Goal: Task Accomplishment & Management: Use online tool/utility

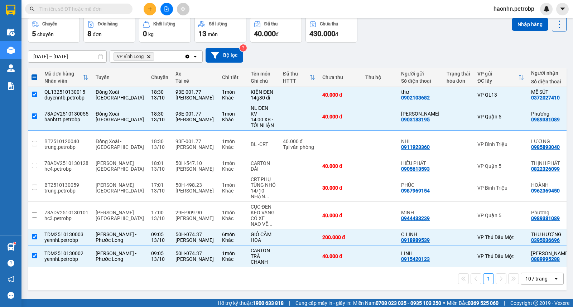
scroll to position [0, 58]
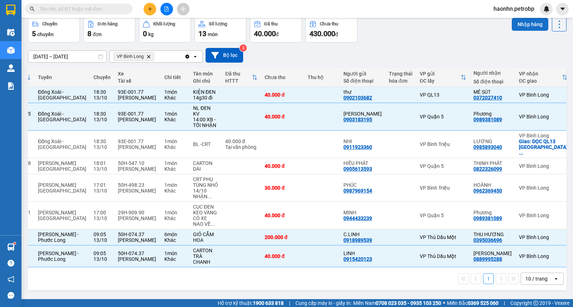
click at [526, 20] on button "Nhập hàng" at bounding box center [530, 24] width 37 height 13
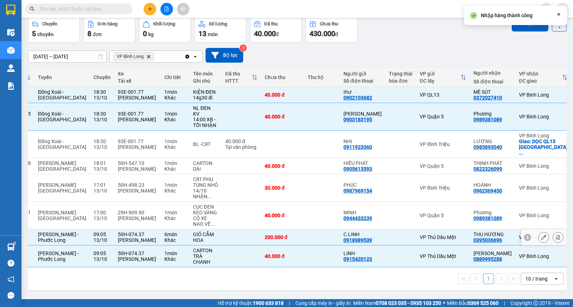
checkbox input "false"
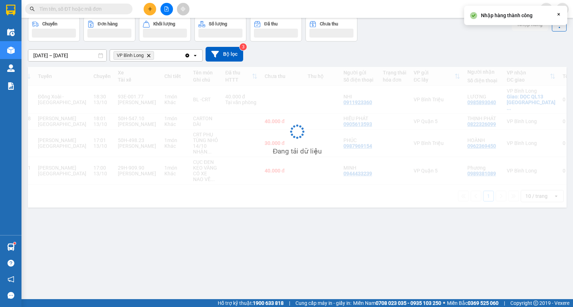
scroll to position [33, 0]
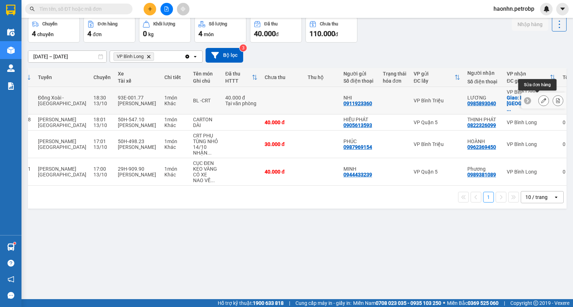
click at [539, 99] on button at bounding box center [544, 101] width 10 height 13
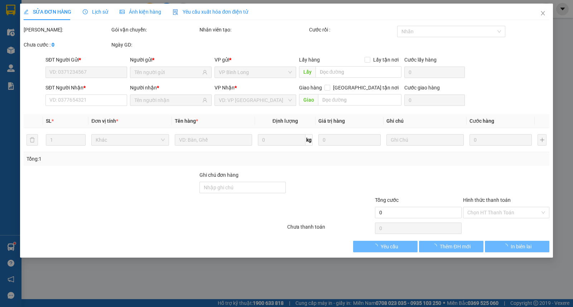
type input "0911923360"
type input "NHI"
type input "0985893040"
type input "LƯƠNG"
checkbox input "true"
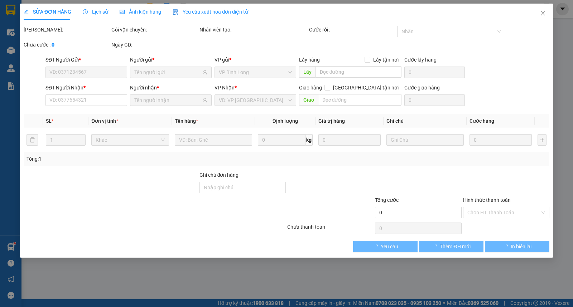
type input "DỌC QL13 [GEOGRAPHIC_DATA]"
type input "40.000"
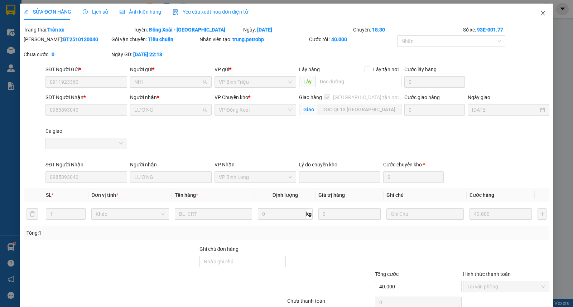
click at [540, 11] on icon "close" at bounding box center [543, 13] width 6 height 6
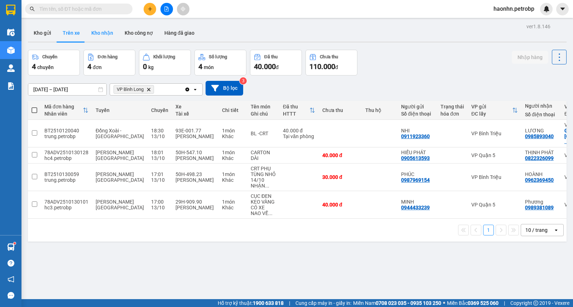
click at [98, 38] on button "Kho nhận" at bounding box center [102, 32] width 33 height 17
type input "[DATE] – [DATE]"
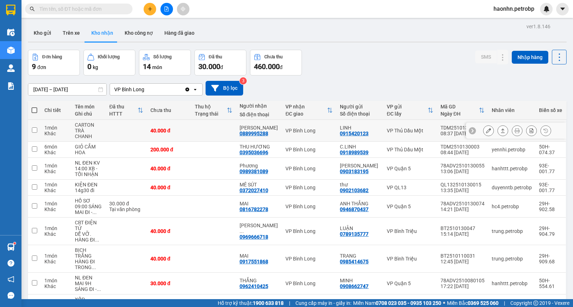
click at [261, 134] on td "NGUYỆT VŨ 0889995288" at bounding box center [259, 131] width 46 height 22
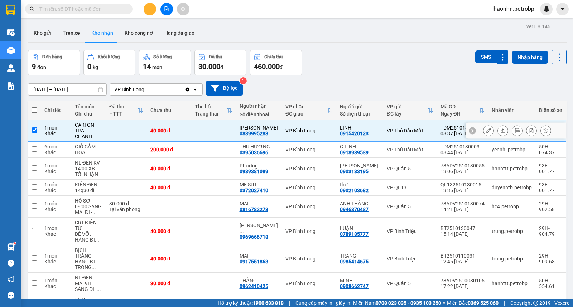
click at [261, 134] on td "NGUYỆT VŨ 0889995288" at bounding box center [259, 131] width 46 height 22
checkbox input "false"
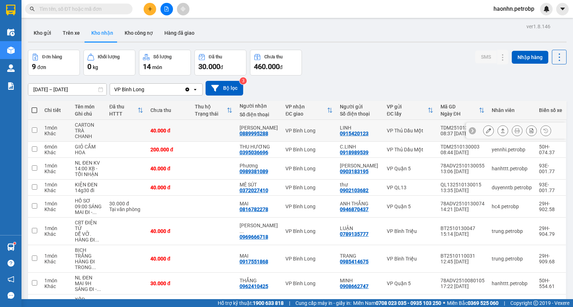
click at [260, 132] on div "0889995288" at bounding box center [254, 134] width 29 height 6
click at [267, 150] on div "0395036696" at bounding box center [254, 153] width 29 height 6
copy div "0395036696"
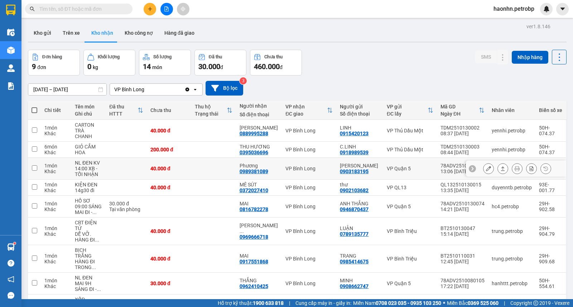
click at [260, 169] on div "0989381089" at bounding box center [254, 172] width 29 height 6
copy div "0989381089"
click at [259, 188] on div "0372027410" at bounding box center [254, 191] width 29 height 6
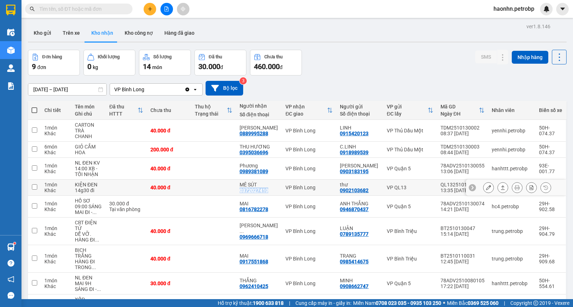
copy div "0372027410"
click at [261, 132] on div "0889995288" at bounding box center [254, 134] width 29 height 6
copy div "0889995288"
click at [83, 29] on button "Trên xe" at bounding box center [71, 32] width 29 height 17
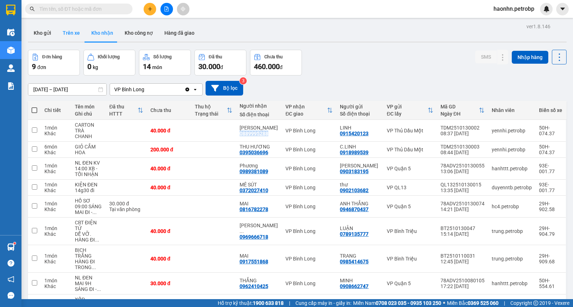
type input "[DATE] – [DATE]"
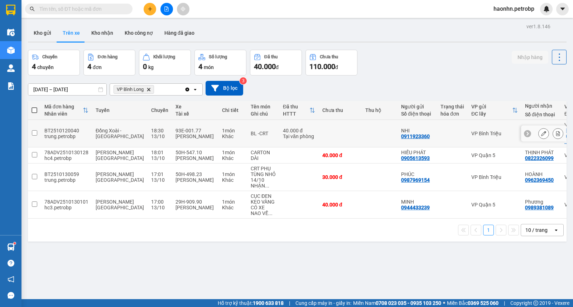
click at [468, 132] on td "VP Bình Triệu" at bounding box center [495, 134] width 54 height 28
checkbox input "true"
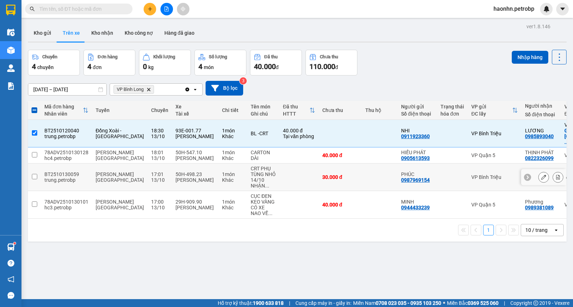
click at [369, 183] on td at bounding box center [380, 178] width 36 height 28
checkbox input "true"
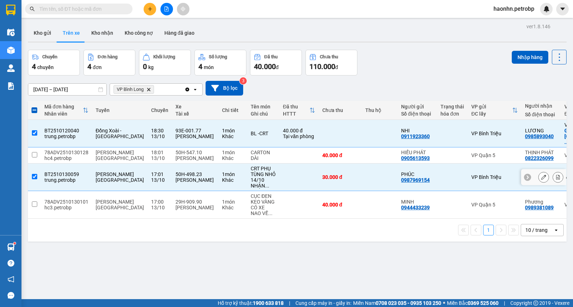
click at [525, 178] on div "0962369450" at bounding box center [539, 180] width 29 height 6
copy div "0962369450"
click at [527, 60] on button "Nhập hàng" at bounding box center [530, 57] width 37 height 13
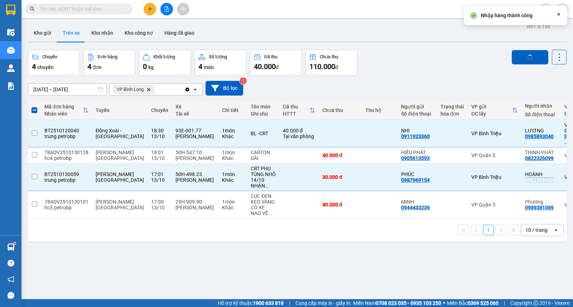
checkbox input "false"
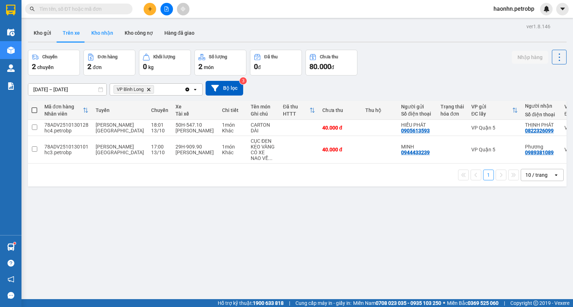
click at [100, 37] on button "Kho nhận" at bounding box center [102, 32] width 33 height 17
type input "[DATE] – [DATE]"
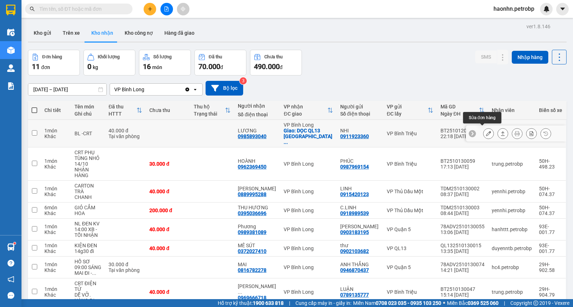
click at [486, 131] on icon at bounding box center [488, 133] width 5 height 5
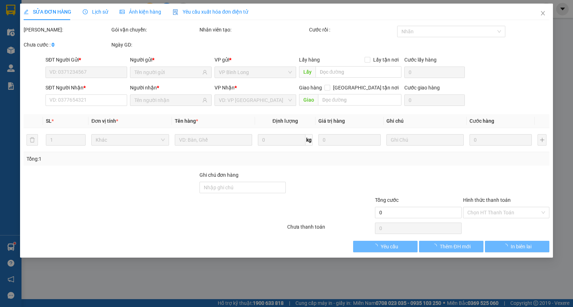
type input "0911923360"
type input "NHI"
type input "0985893040"
type input "LƯƠNG"
checkbox input "true"
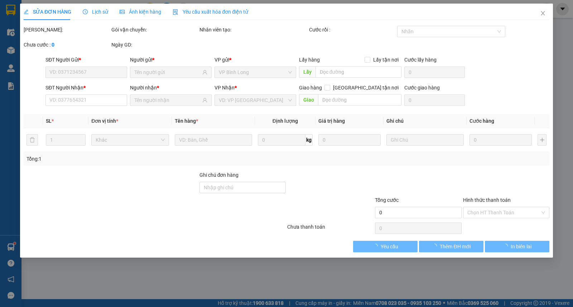
type input "DỌC QL13 [GEOGRAPHIC_DATA]"
type input "40.000"
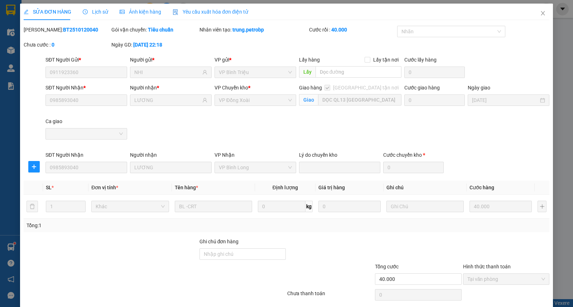
scroll to position [25, 0]
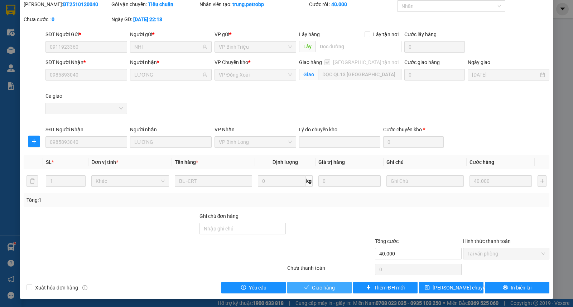
click at [338, 286] on button "Giao hàng" at bounding box center [319, 287] width 64 height 11
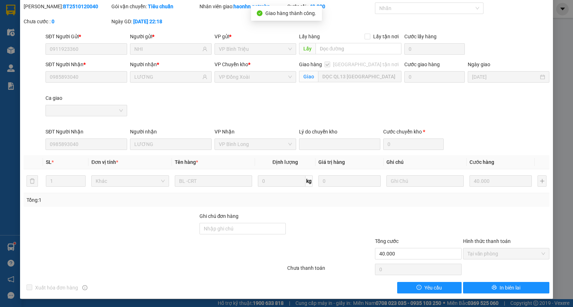
scroll to position [0, 0]
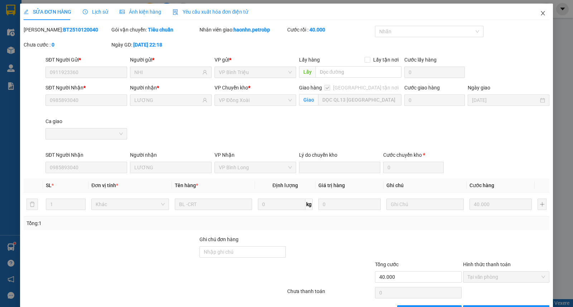
click at [533, 14] on span "Close" at bounding box center [543, 14] width 20 height 20
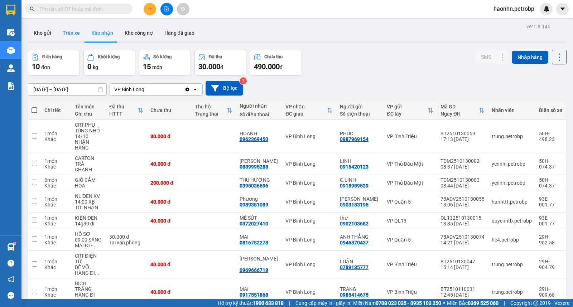
click at [75, 33] on button "Trên xe" at bounding box center [71, 32] width 29 height 17
type input "[DATE] – [DATE]"
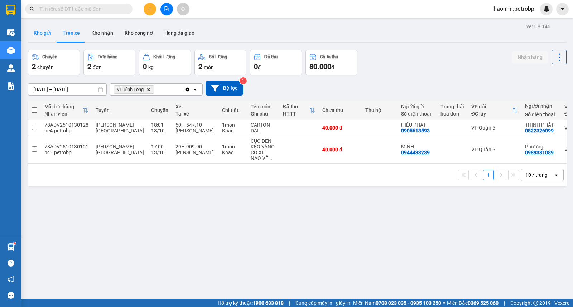
click at [38, 32] on button "Kho gửi" at bounding box center [42, 32] width 29 height 17
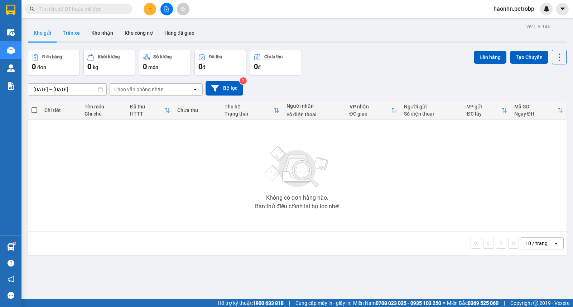
click at [71, 37] on button "Trên xe" at bounding box center [71, 32] width 29 height 17
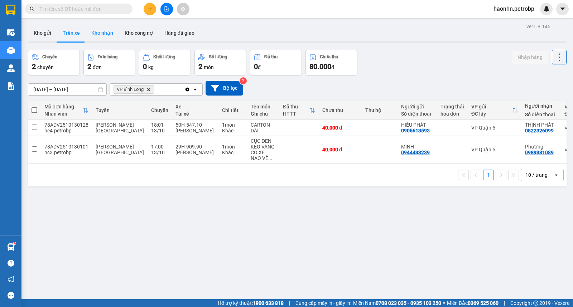
click at [101, 38] on button "Kho nhận" at bounding box center [102, 32] width 33 height 17
type input "[DATE] – [DATE]"
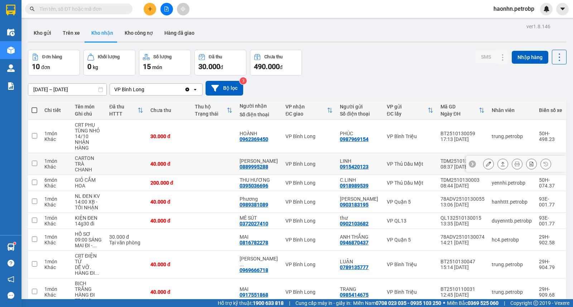
click at [289, 161] on div "VP Bình Long" at bounding box center [308, 164] width 47 height 6
checkbox input "true"
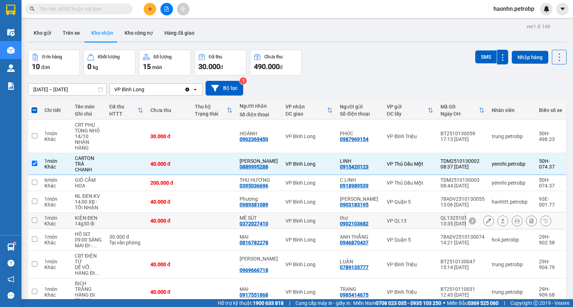
click at [286, 218] on div "VP Bình Long" at bounding box center [308, 221] width 47 height 6
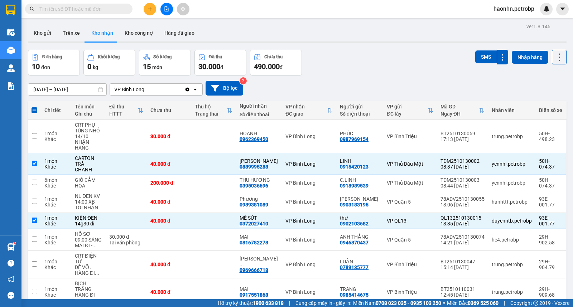
click at [480, 64] on div "SMS Nhập hàng" at bounding box center [520, 63] width 91 height 26
click at [480, 60] on button "SMS" at bounding box center [485, 56] width 21 height 13
click at [400, 218] on div "VP QL13" at bounding box center [410, 221] width 47 height 6
checkbox input "false"
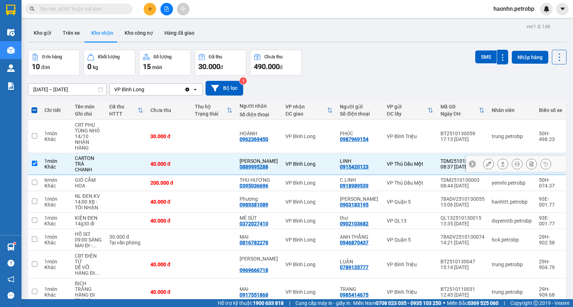
click at [391, 153] on td "VP Thủ Dầu Một" at bounding box center [410, 164] width 54 height 22
checkbox input "false"
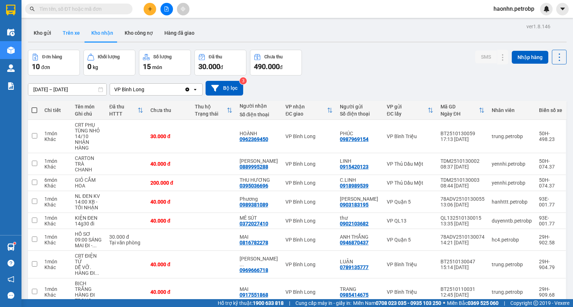
click at [60, 30] on button "Trên xe" at bounding box center [71, 32] width 29 height 17
type input "[DATE] – [DATE]"
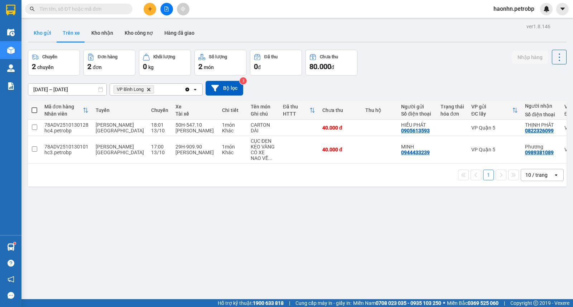
click at [49, 37] on button "Kho gửi" at bounding box center [42, 32] width 29 height 17
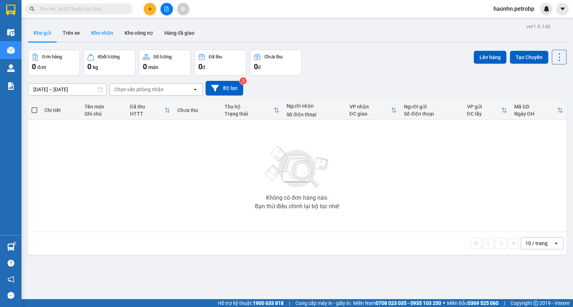
click at [100, 31] on button "Kho nhận" at bounding box center [102, 32] width 33 height 17
